Goal: Information Seeking & Learning: Obtain resource

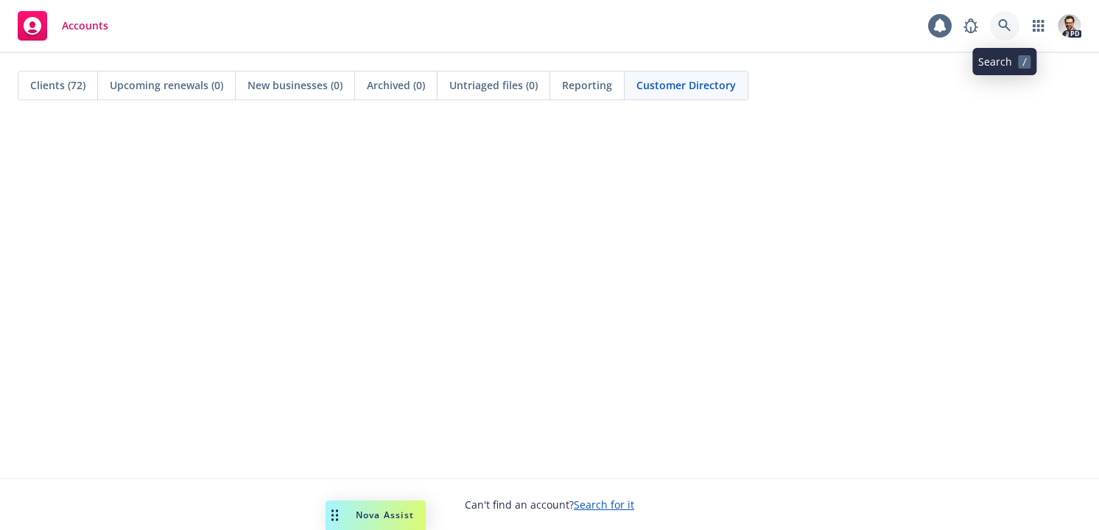
click at [1001, 19] on icon at bounding box center [1004, 25] width 13 height 13
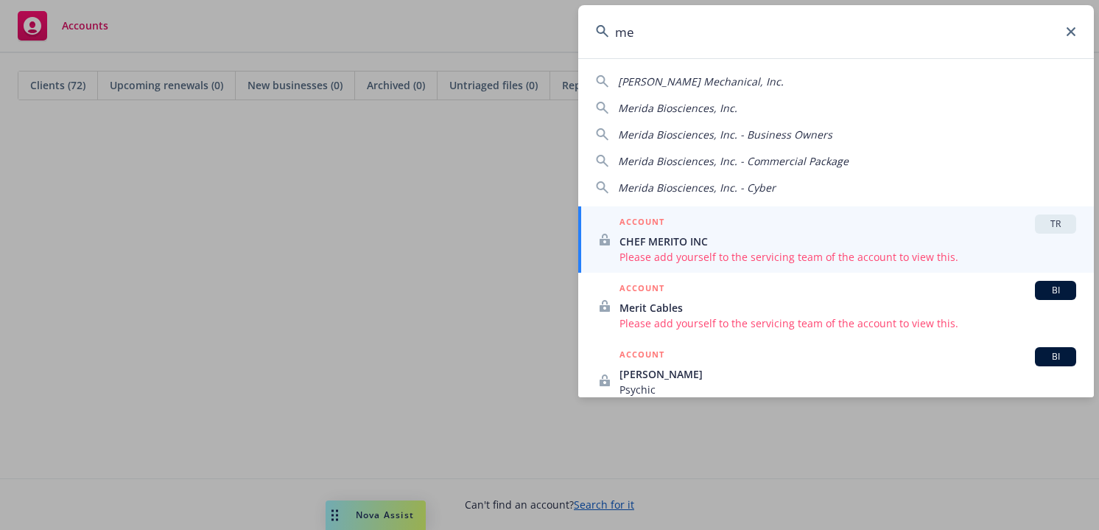
type input "m"
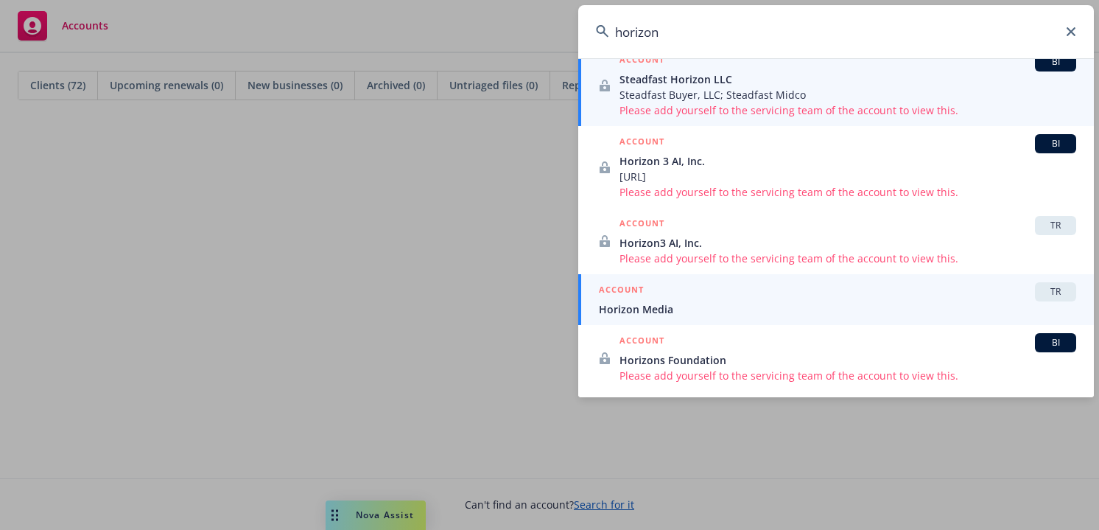
scroll to position [165, 0]
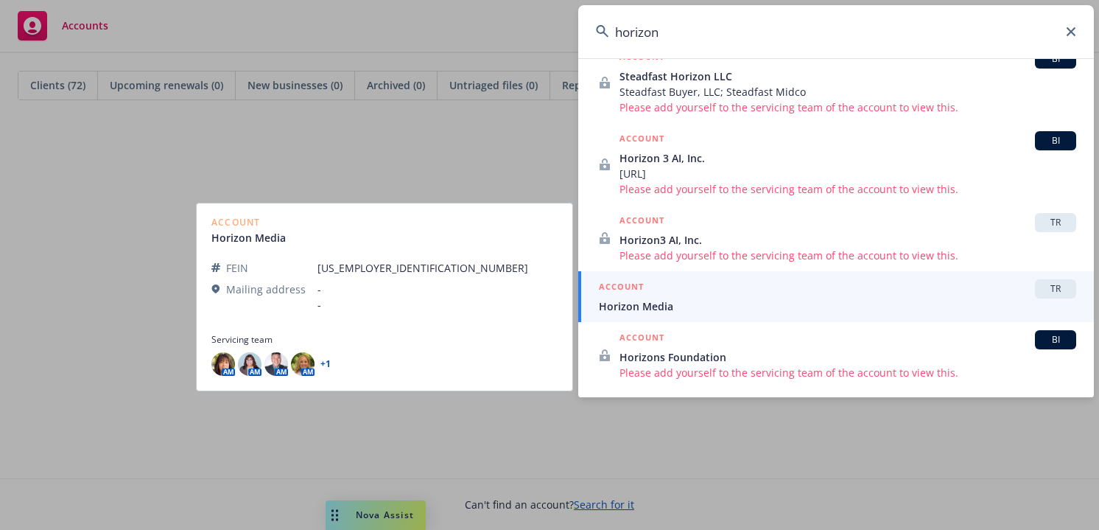
type input "horizon"
click at [706, 302] on span "Horizon Media" at bounding box center [837, 305] width 477 height 15
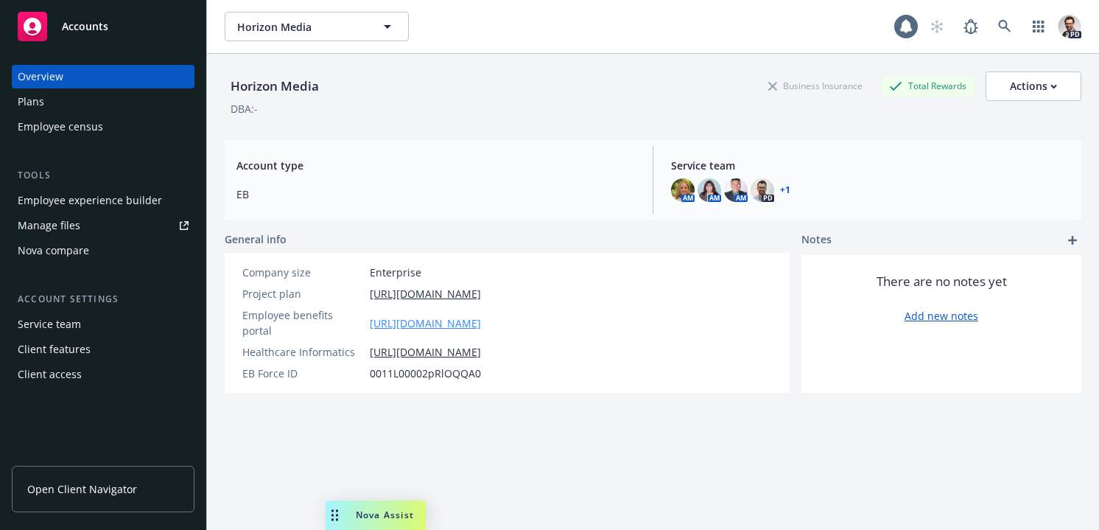
copy link "[URL][DOMAIN_NAME]"
click at [481, 318] on link "[URL][DOMAIN_NAME]" at bounding box center [425, 322] width 111 height 15
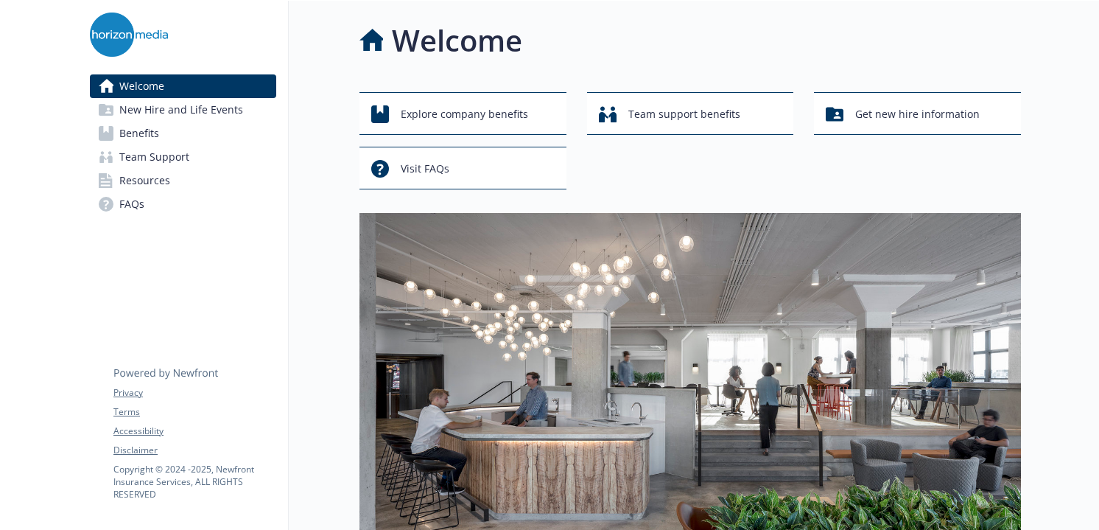
click at [183, 111] on span "New Hire and Life Events" at bounding box center [181, 110] width 124 height 24
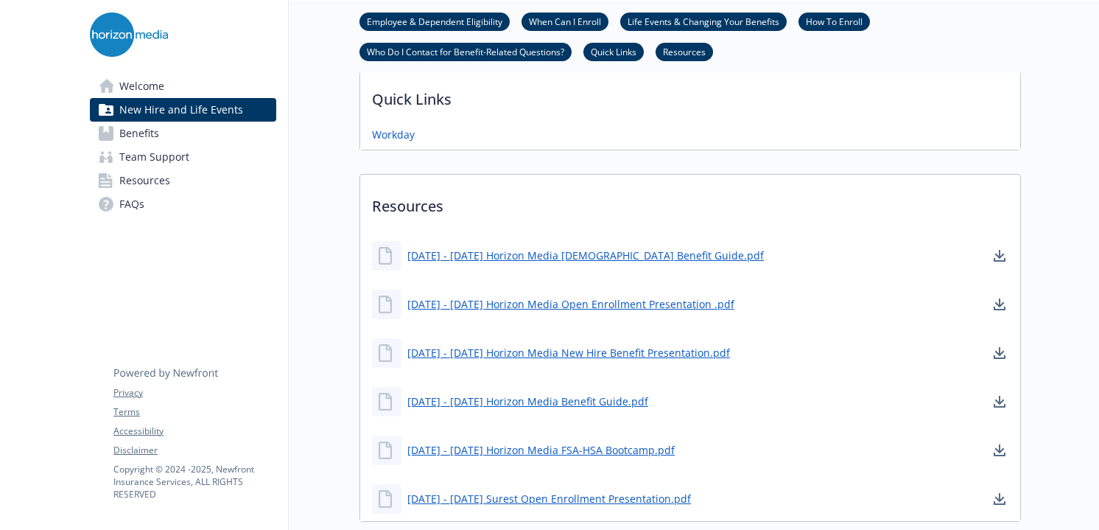
scroll to position [861, 0]
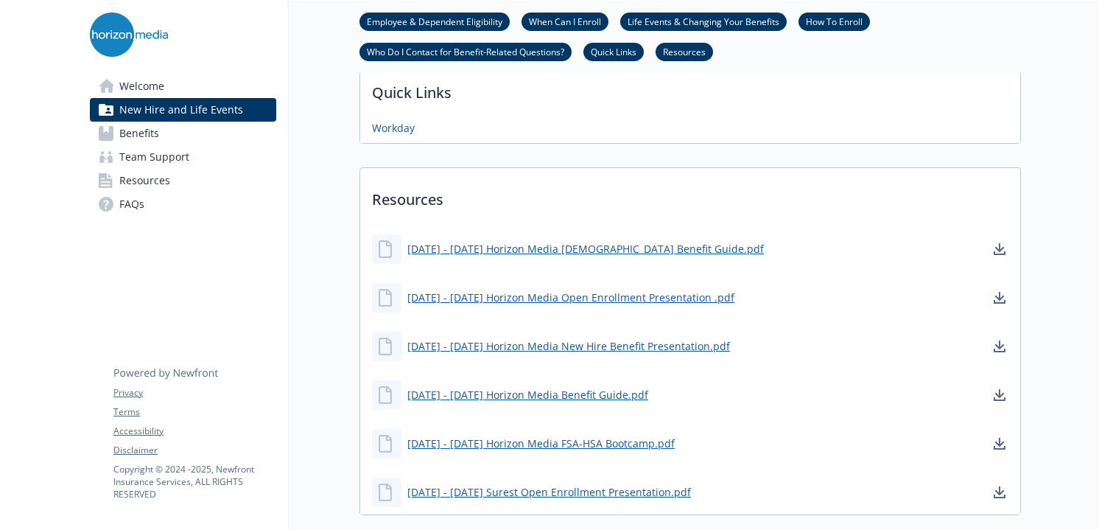
drag, startPoint x: 715, startPoint y: 297, endPoint x: 770, endPoint y: 291, distance: 54.8
click at [770, 291] on div "[DATE] - [DATE] Horizon Media Open Enrollment Presentation .pdf" at bounding box center [690, 298] width 660 height 44
